Goal: Information Seeking & Learning: Learn about a topic

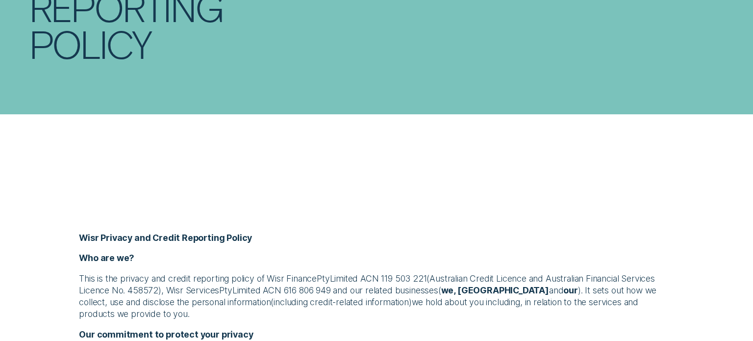
scroll to position [274, 0]
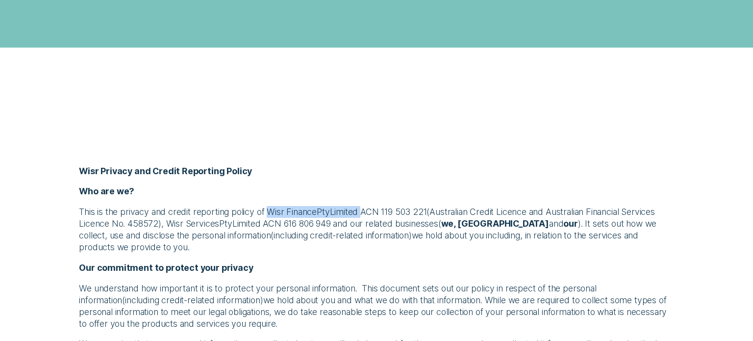
drag, startPoint x: 272, startPoint y: 213, endPoint x: 394, endPoint y: 236, distance: 124.3
click at [367, 215] on p "This is the privacy and credit reporting policy of Wisr Finance Pty Limited ACN…" at bounding box center [376, 229] width 594 height 47
copy p "Wisr Finance Pty Limited"
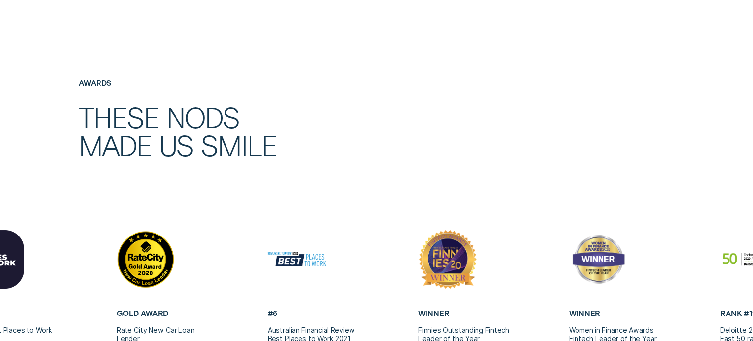
scroll to position [2255, 0]
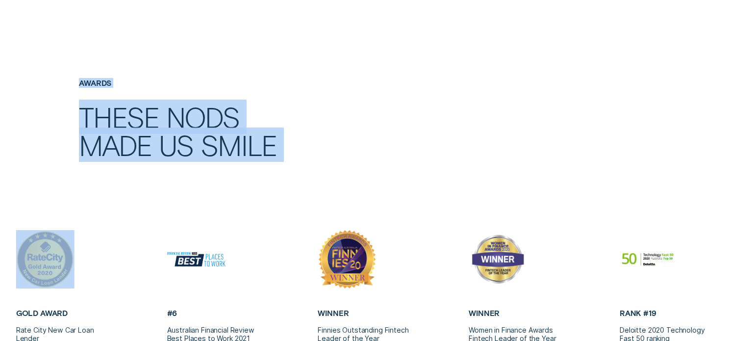
drag, startPoint x: 103, startPoint y: 255, endPoint x: 752, endPoint y: 229, distance: 649.3
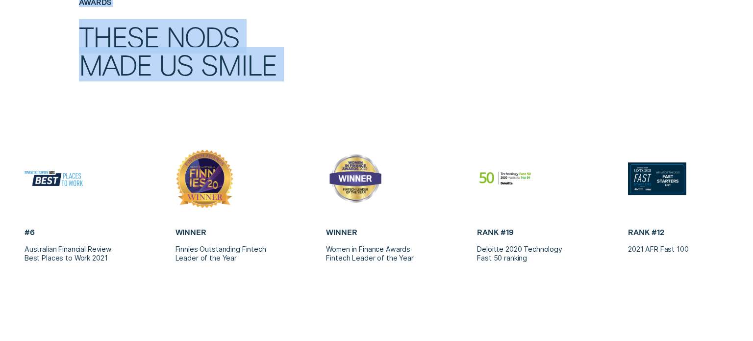
scroll to position [2414, 0]
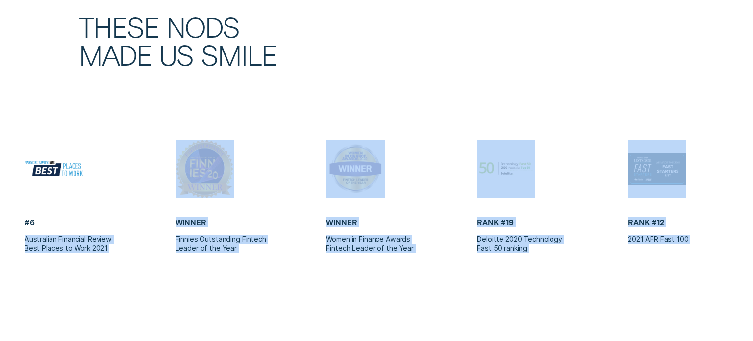
drag, startPoint x: 45, startPoint y: 219, endPoint x: 752, endPoint y: 181, distance: 708.1
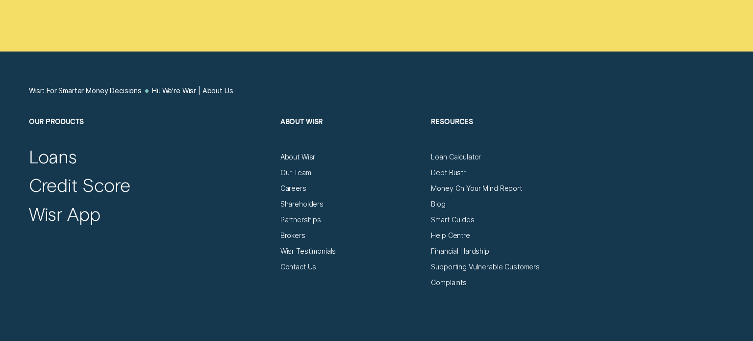
scroll to position [5207, 0]
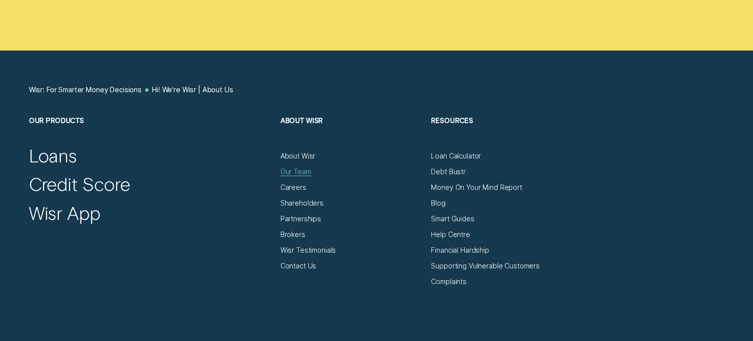
click at [294, 174] on div "Our Team" at bounding box center [295, 171] width 31 height 9
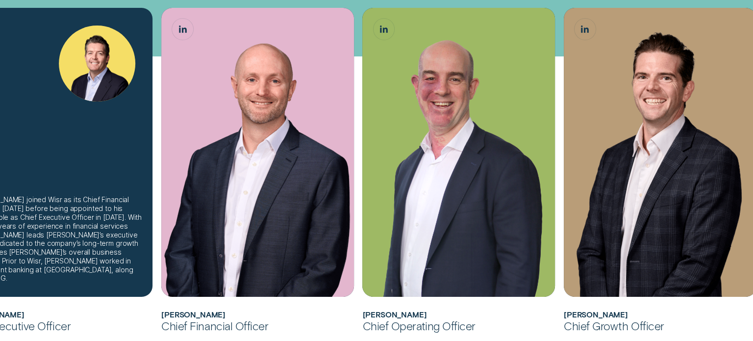
scroll to position [297, 0]
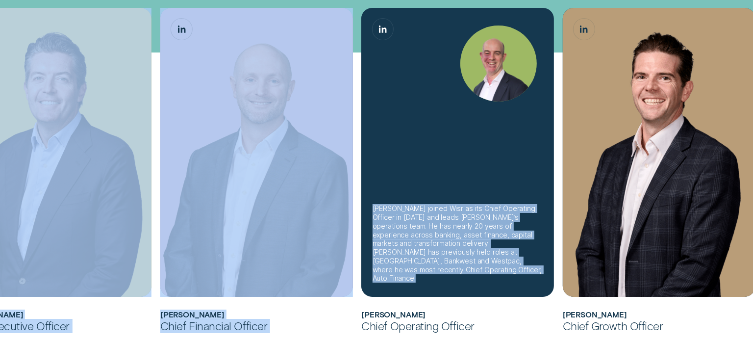
drag, startPoint x: 68, startPoint y: 216, endPoint x: 413, endPoint y: 207, distance: 345.1
click at [413, 207] on ul "[PERSON_NAME] joined Wisr as its Chief Financial Officer in [DATE] before being…" at bounding box center [307, 170] width 704 height 325
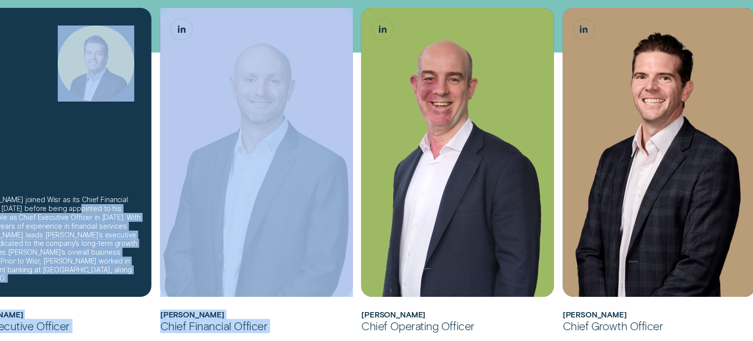
click at [37, 260] on div "[PERSON_NAME] joined Wisr as its Chief Financial Officer in [DATE] before being…" at bounding box center [55, 238] width 171 height 87
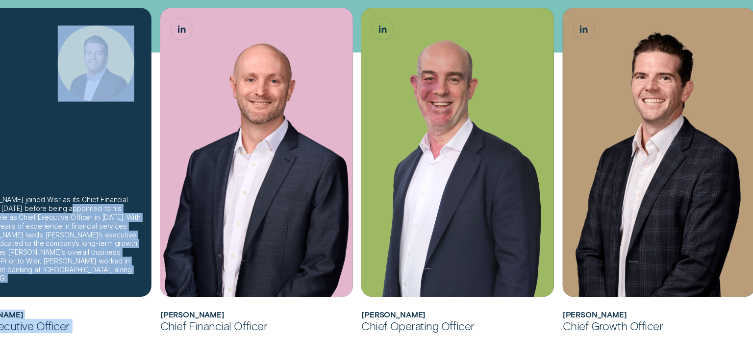
drag, startPoint x: 63, startPoint y: 221, endPoint x: 173, endPoint y: 228, distance: 110.0
click at [172, 228] on ul "[PERSON_NAME] joined Wisr as its Chief Financial Officer in [DATE] before being…" at bounding box center [307, 170] width 704 height 325
click at [40, 230] on div "[PERSON_NAME] joined Wisr as its Chief Financial Officer in [DATE] before being…" at bounding box center [55, 238] width 171 height 87
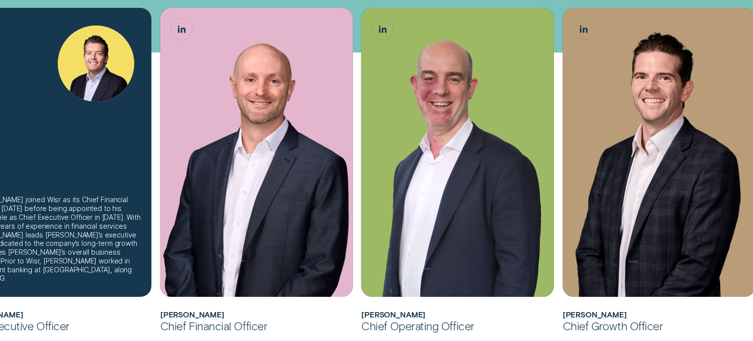
click at [21, 185] on div "[PERSON_NAME] joined Wisr as its Chief Financial Officer in [DATE] before being…" at bounding box center [55, 152] width 193 height 289
drag, startPoint x: 24, startPoint y: 187, endPoint x: 98, endPoint y: 185, distance: 75.0
click at [98, 185] on div "[PERSON_NAME] joined Wisr as its Chief Financial Officer in [DATE] before being…" at bounding box center [55, 152] width 193 height 289
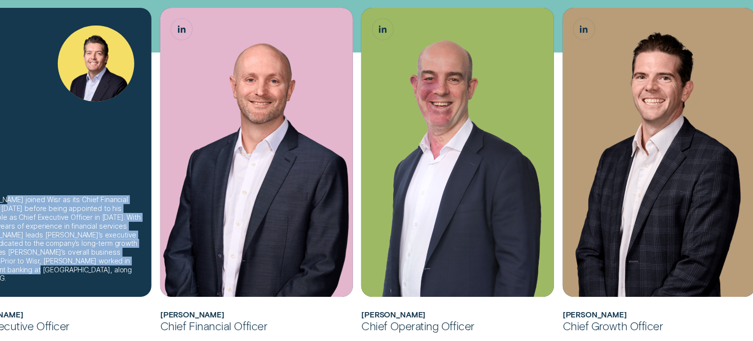
drag, startPoint x: 48, startPoint y: 280, endPoint x: 0, endPoint y: 108, distance: 178.9
click at [0, 108] on div "[PERSON_NAME] joined Wisr as its Chief Financial Officer in [DATE] before being…" at bounding box center [55, 152] width 193 height 289
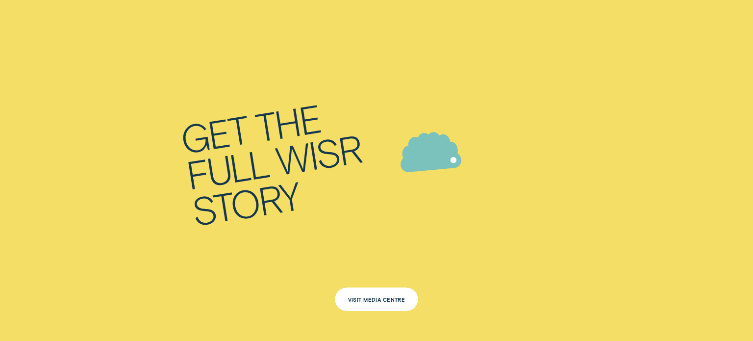
scroll to position [4943, 0]
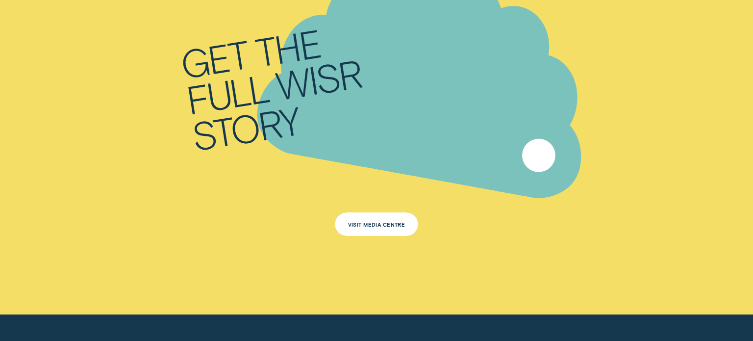
click at [303, 96] on div "Wisr" at bounding box center [317, 78] width 89 height 49
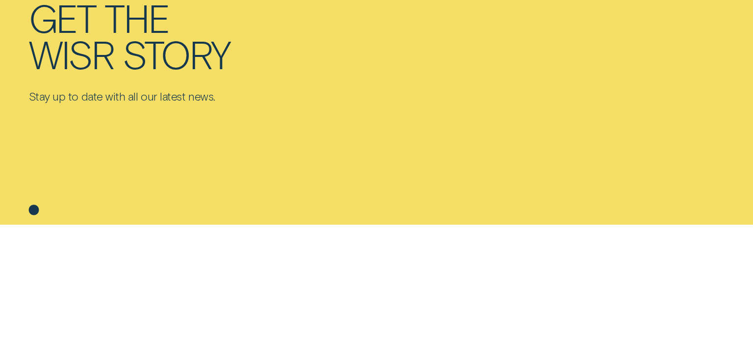
scroll to position [194, 0]
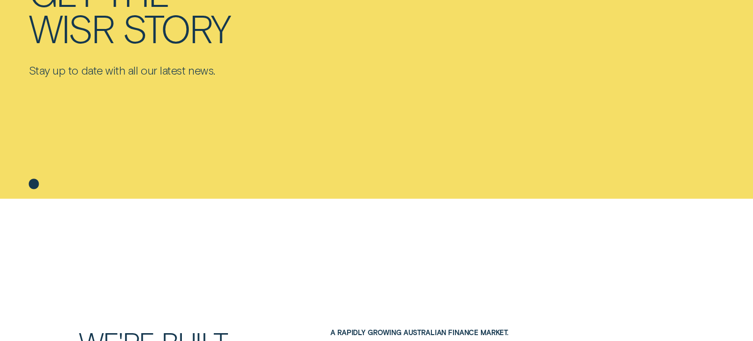
click at [32, 180] on icon at bounding box center [34, 183] width 10 height 11
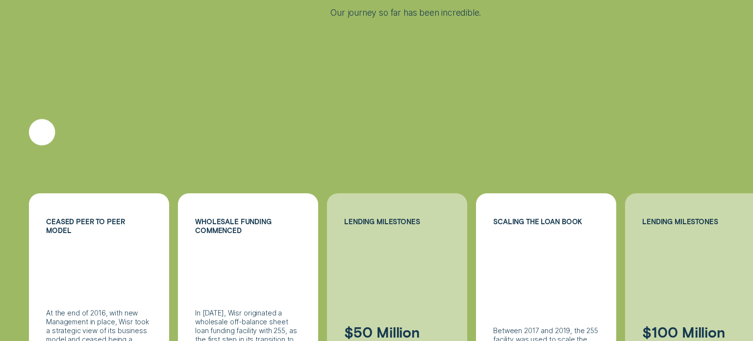
scroll to position [1184, 0]
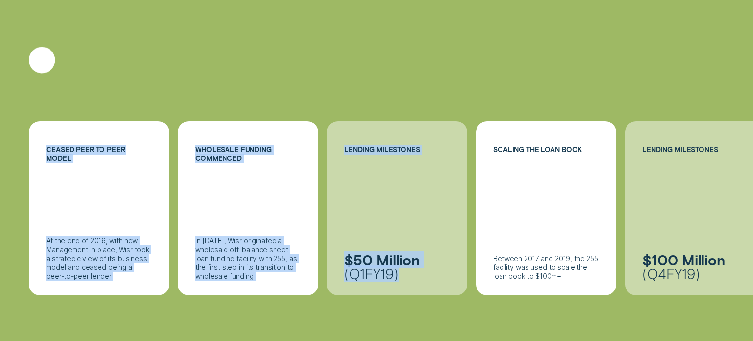
drag, startPoint x: 97, startPoint y: 196, endPoint x: 518, endPoint y: 220, distance: 421.6
click at [518, 220] on ul "Ceased peer to peer model At the end of 2016, with new Management in place, Wis…" at bounding box center [377, 208] width 704 height 174
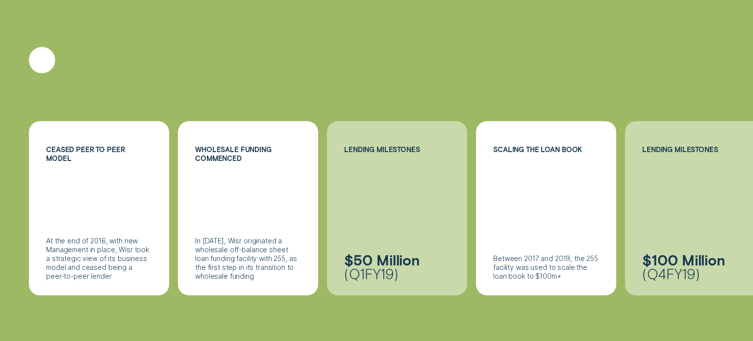
click at [125, 330] on div at bounding box center [376, 334] width 695 height 78
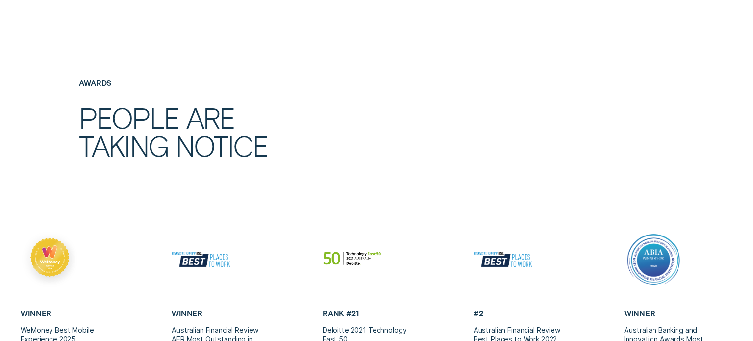
scroll to position [3763, 0]
